Goal: Information Seeking & Learning: Learn about a topic

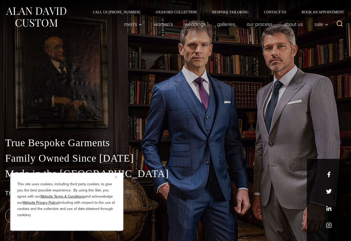
click at [119, 174] on button "Close" at bounding box center [118, 177] width 6 height 6
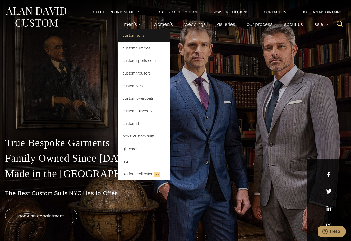
click at [133, 36] on link "Custom Suits" at bounding box center [143, 35] width 51 height 12
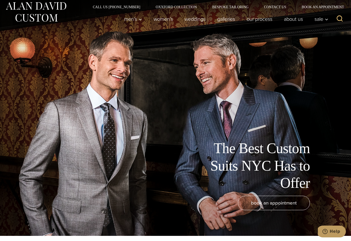
scroll to position [6, 0]
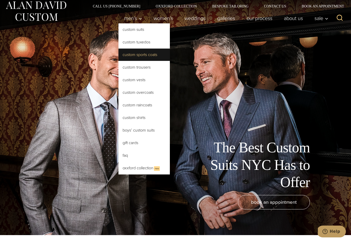
click at [150, 56] on link "Custom Sports Coats" at bounding box center [143, 55] width 51 height 12
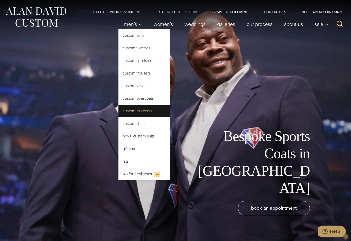
click at [141, 110] on link "Custom Raincoats" at bounding box center [143, 111] width 51 height 12
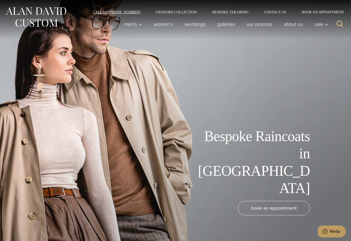
click at [125, 13] on link "Call Us [PHONE_NUMBER]" at bounding box center [116, 12] width 63 height 4
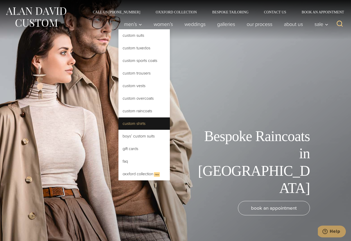
click at [141, 127] on link "Custom Shirts" at bounding box center [143, 123] width 51 height 12
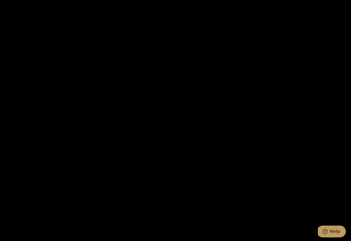
scroll to position [789, 0]
